Goal: Task Accomplishment & Management: Use online tool/utility

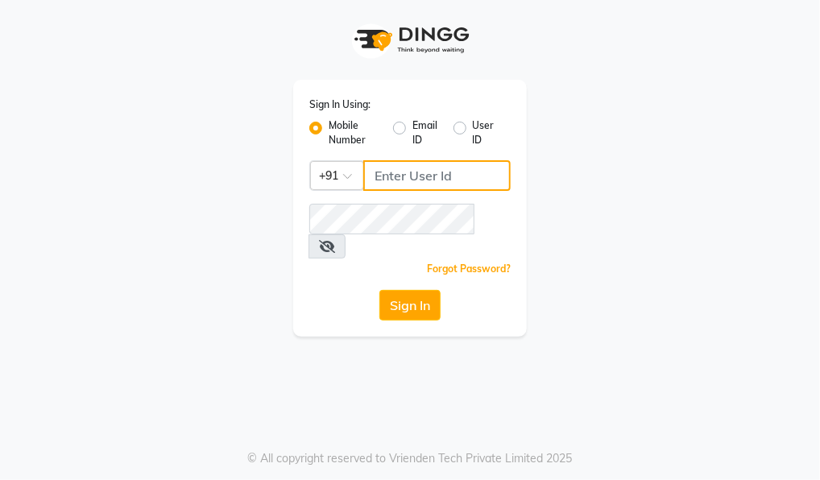
type input "7775066332"
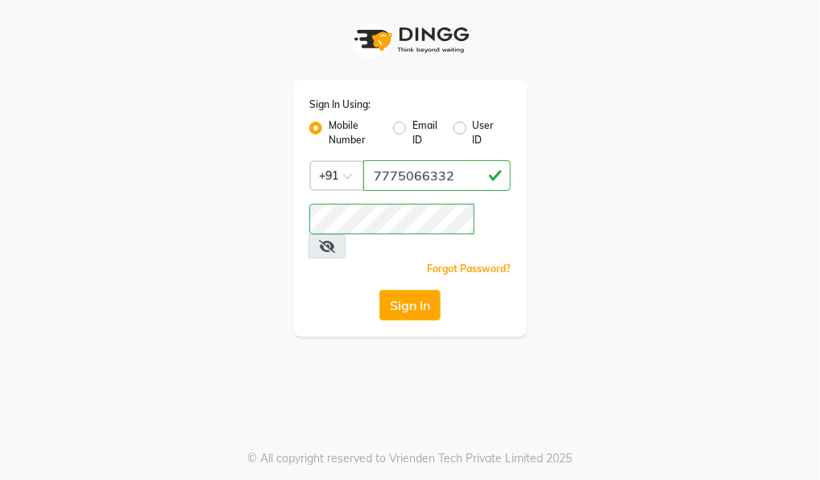
click at [414, 290] on button "Sign In" at bounding box center [409, 305] width 61 height 31
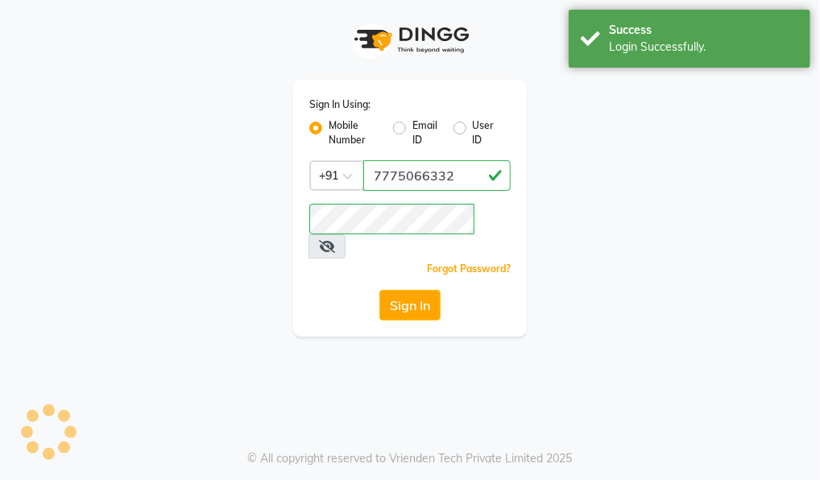
select select "service"
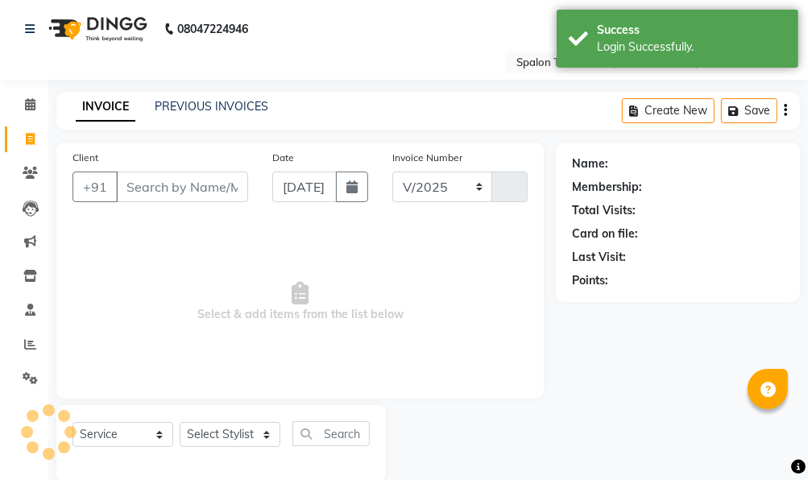
select select "903"
type input "1442"
click at [32, 334] on link "Reports" at bounding box center [24, 345] width 39 height 27
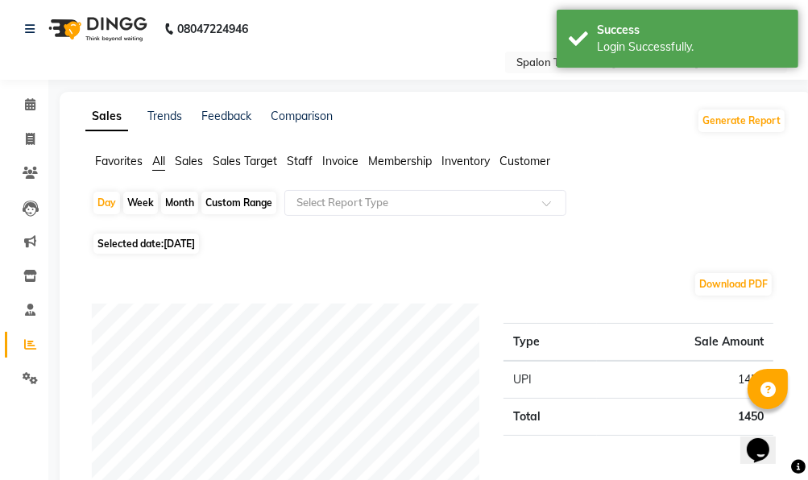
click at [187, 197] on div "Month" at bounding box center [179, 203] width 37 height 23
select select "9"
select select "2025"
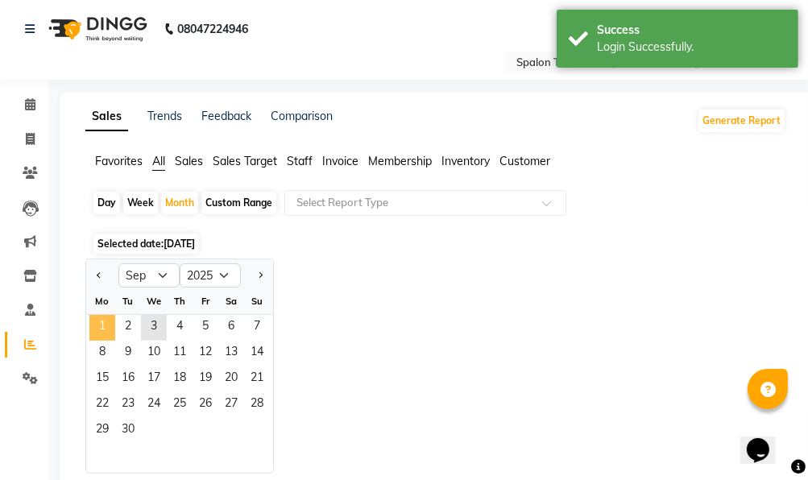
click at [110, 319] on span "1" at bounding box center [102, 328] width 26 height 26
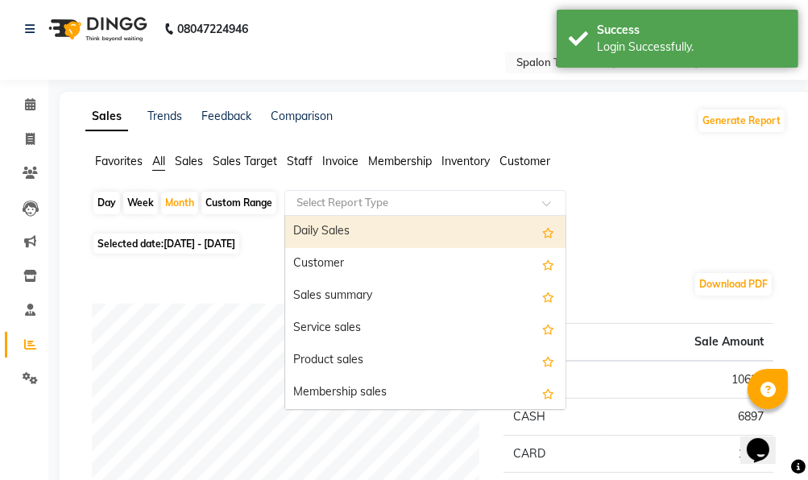
click at [322, 202] on input "text" at bounding box center [409, 203] width 232 height 16
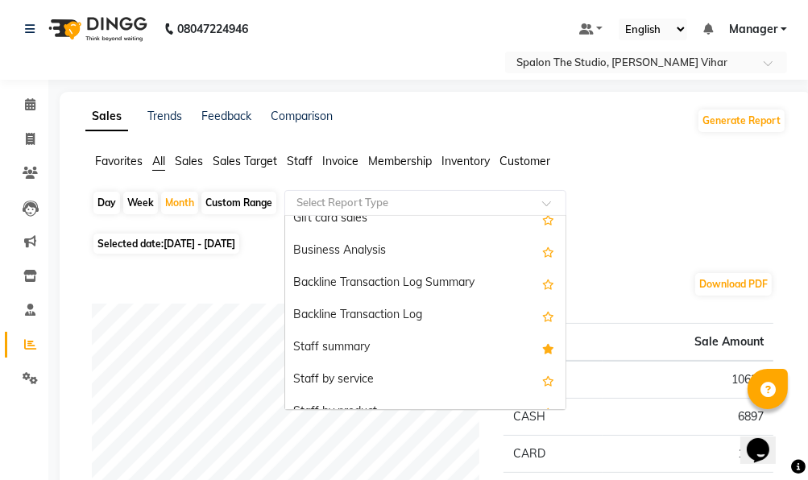
scroll to position [403, 0]
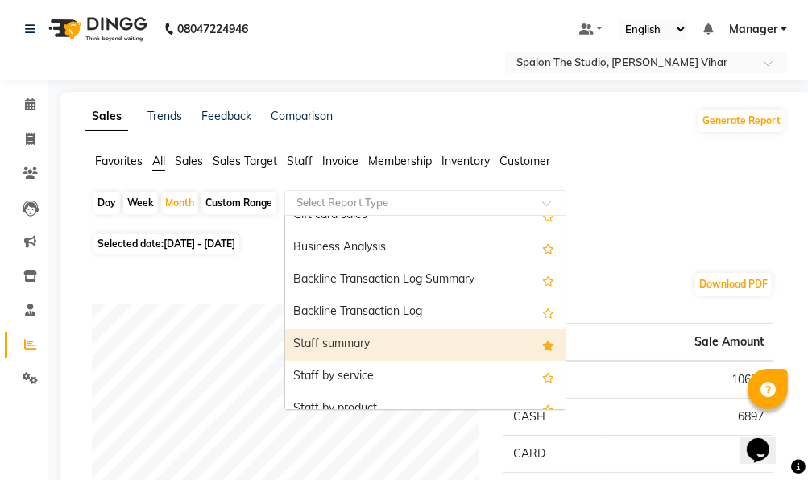
click at [409, 349] on div "Staff summary" at bounding box center [425, 345] width 280 height 32
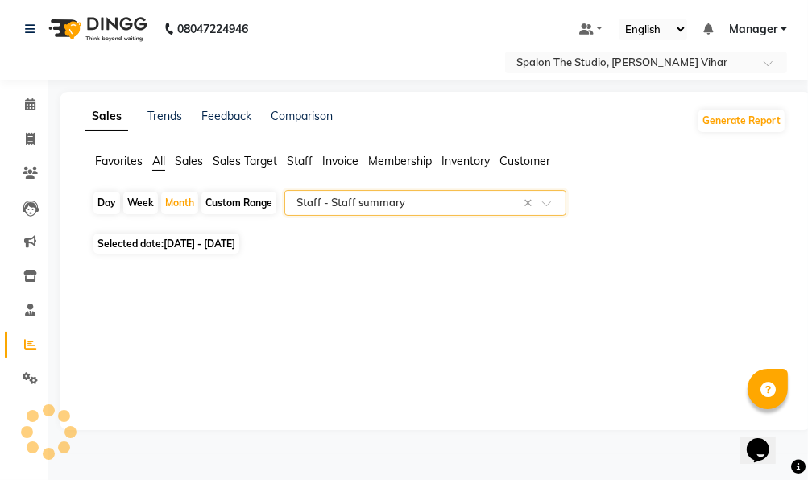
select select "full_report"
select select "pdf"
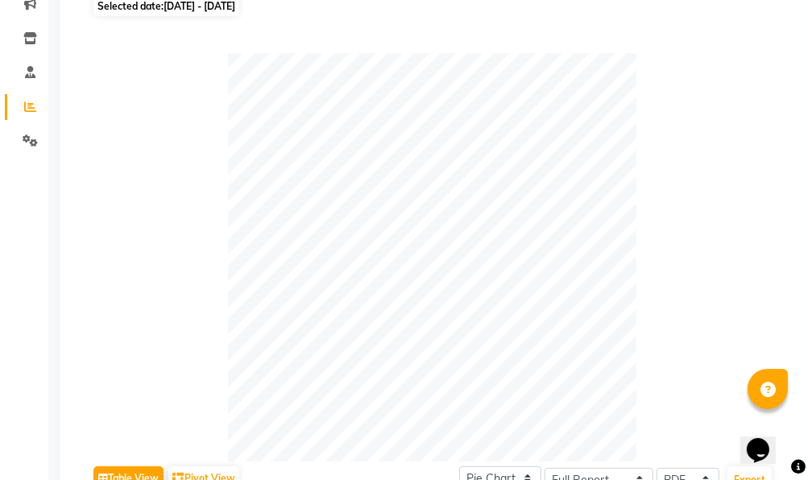
scroll to position [242, 0]
